Goal: Task Accomplishment & Management: Manage account settings

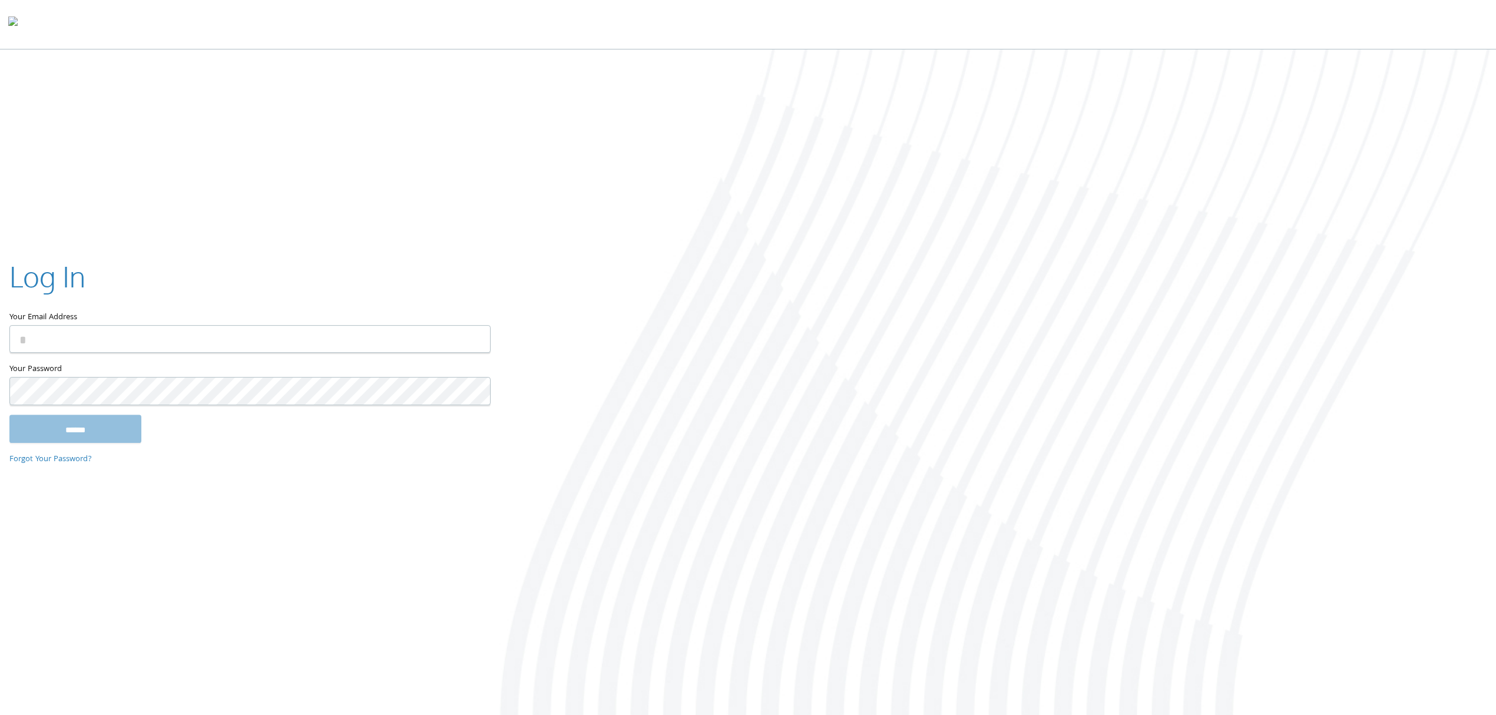
type input "**********"
click at [108, 439] on input "******" at bounding box center [75, 429] width 132 height 28
click at [1174, 471] on div at bounding box center [997, 383] width 997 height 668
click at [1415, 540] on div at bounding box center [997, 383] width 997 height 668
click at [1390, 479] on div at bounding box center [997, 383] width 997 height 668
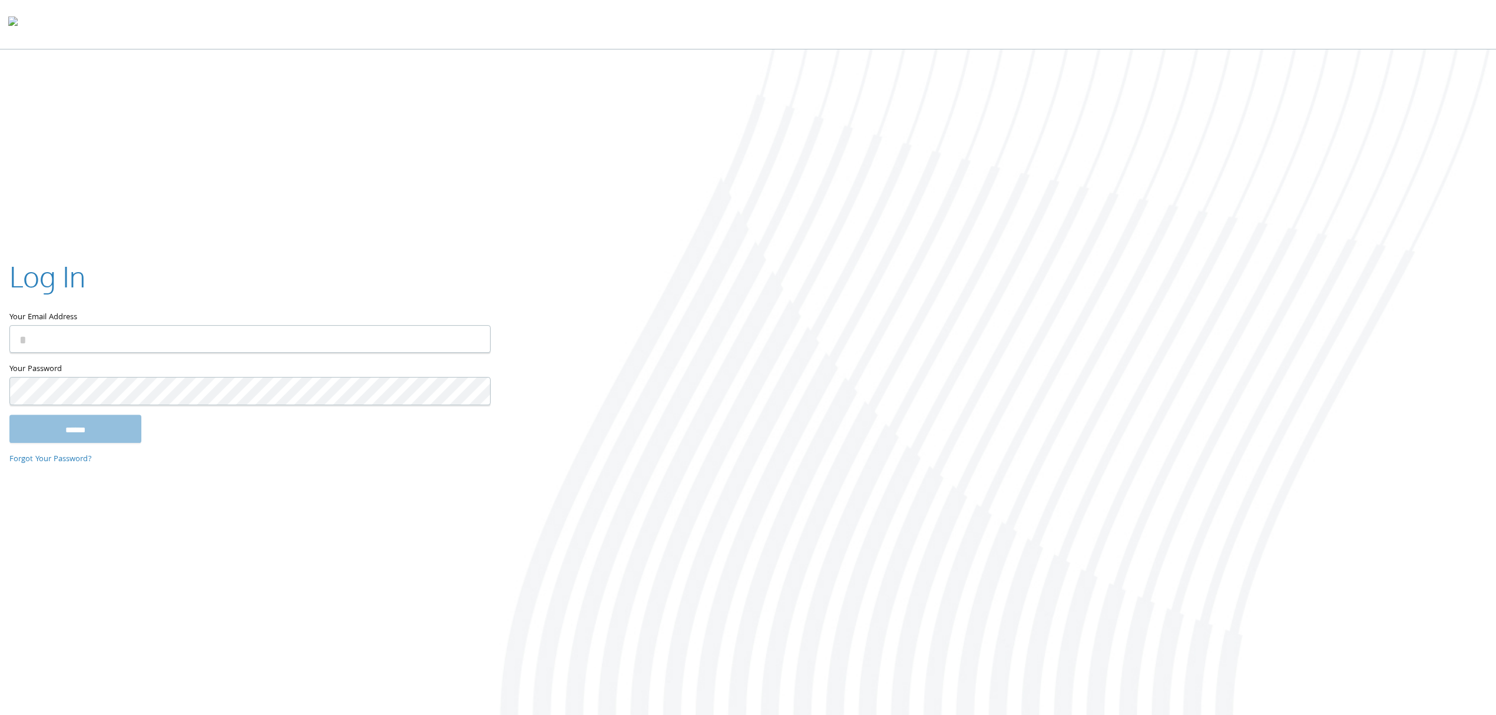
click at [1390, 479] on div at bounding box center [997, 383] width 997 height 668
click at [1370, 394] on div at bounding box center [997, 383] width 997 height 668
click at [1343, 380] on div at bounding box center [997, 383] width 997 height 668
click at [1325, 370] on div at bounding box center [997, 383] width 997 height 668
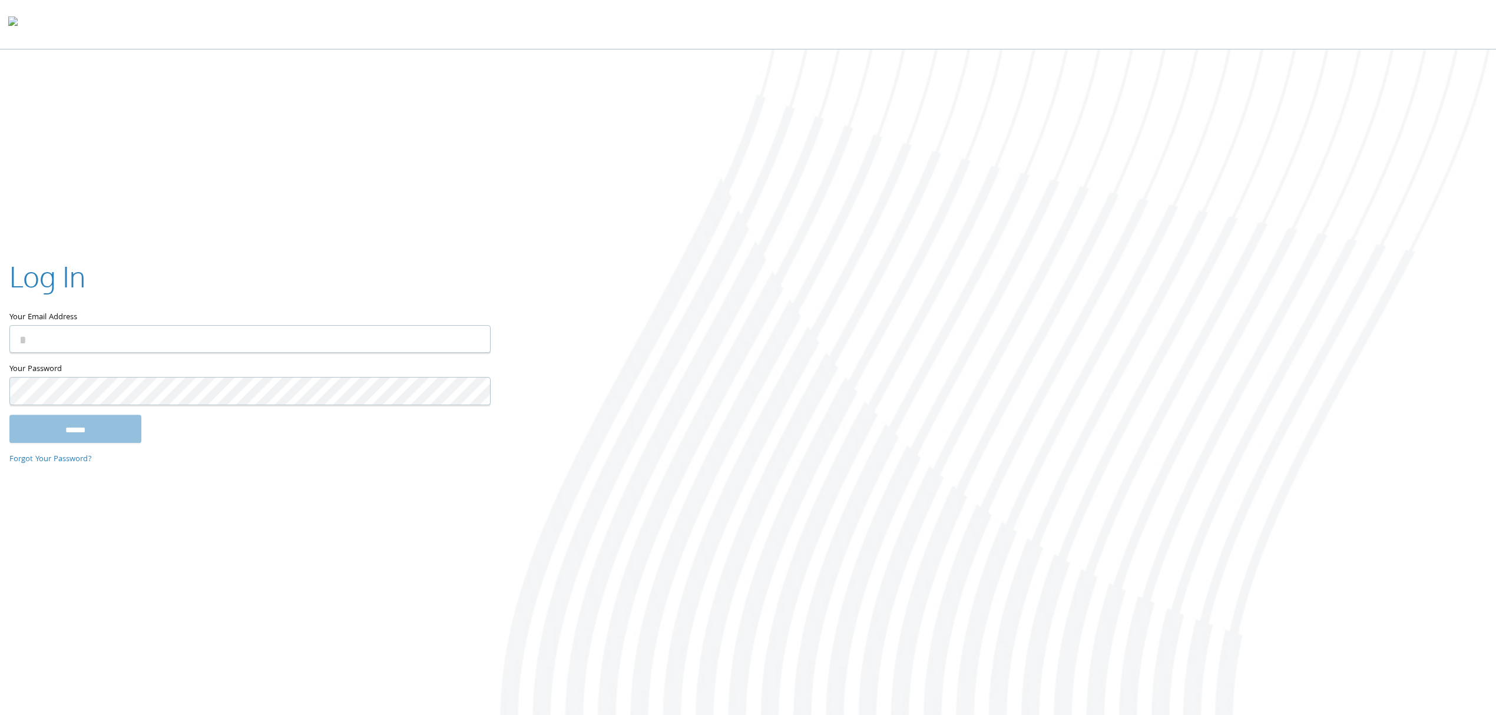
click at [1325, 370] on div at bounding box center [997, 383] width 997 height 668
click at [1310, 362] on div at bounding box center [997, 383] width 997 height 668
